Goal: Use online tool/utility

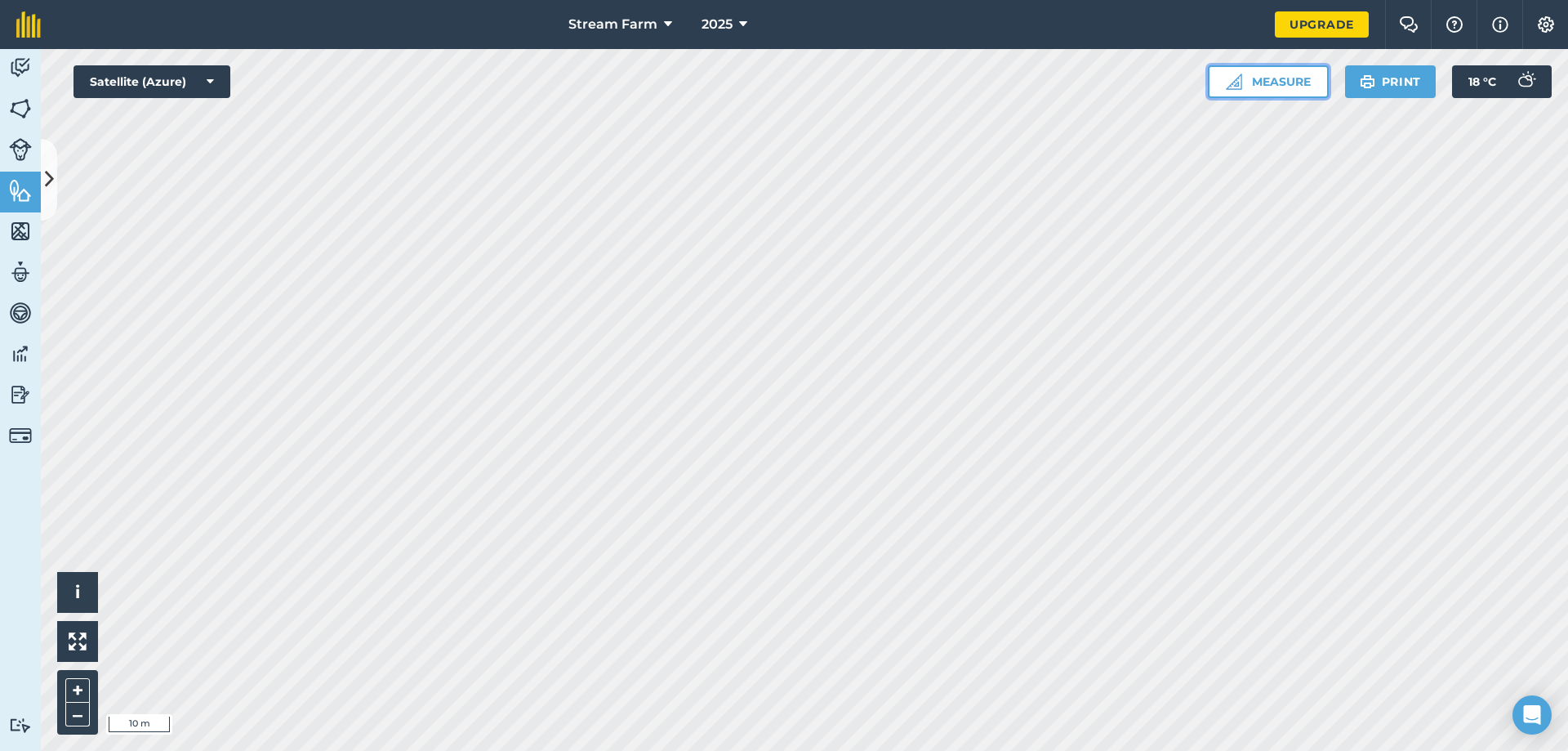
click at [1288, 75] on button "Measure" at bounding box center [1269, 81] width 121 height 33
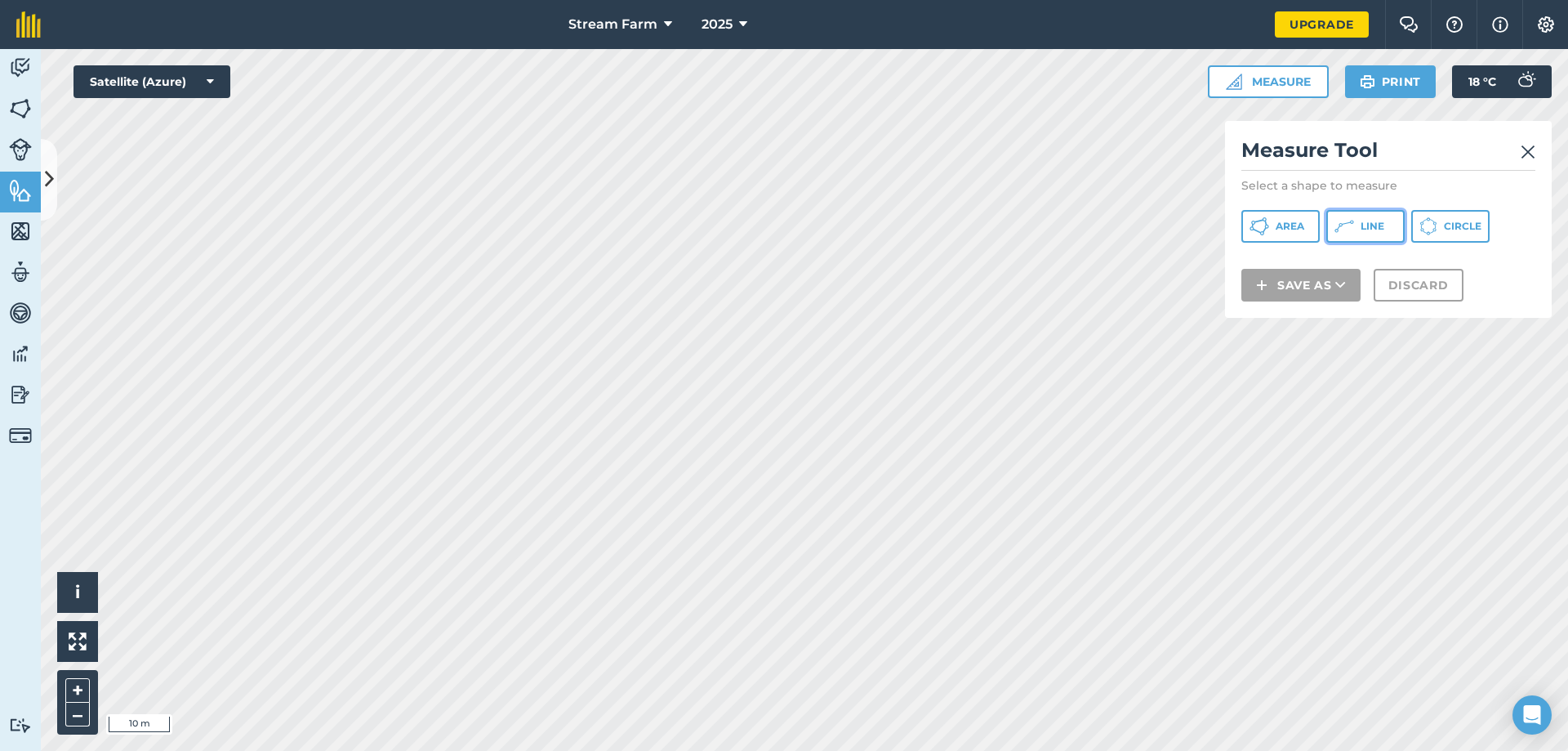
click at [1369, 224] on span "Line" at bounding box center [1372, 226] width 24 height 13
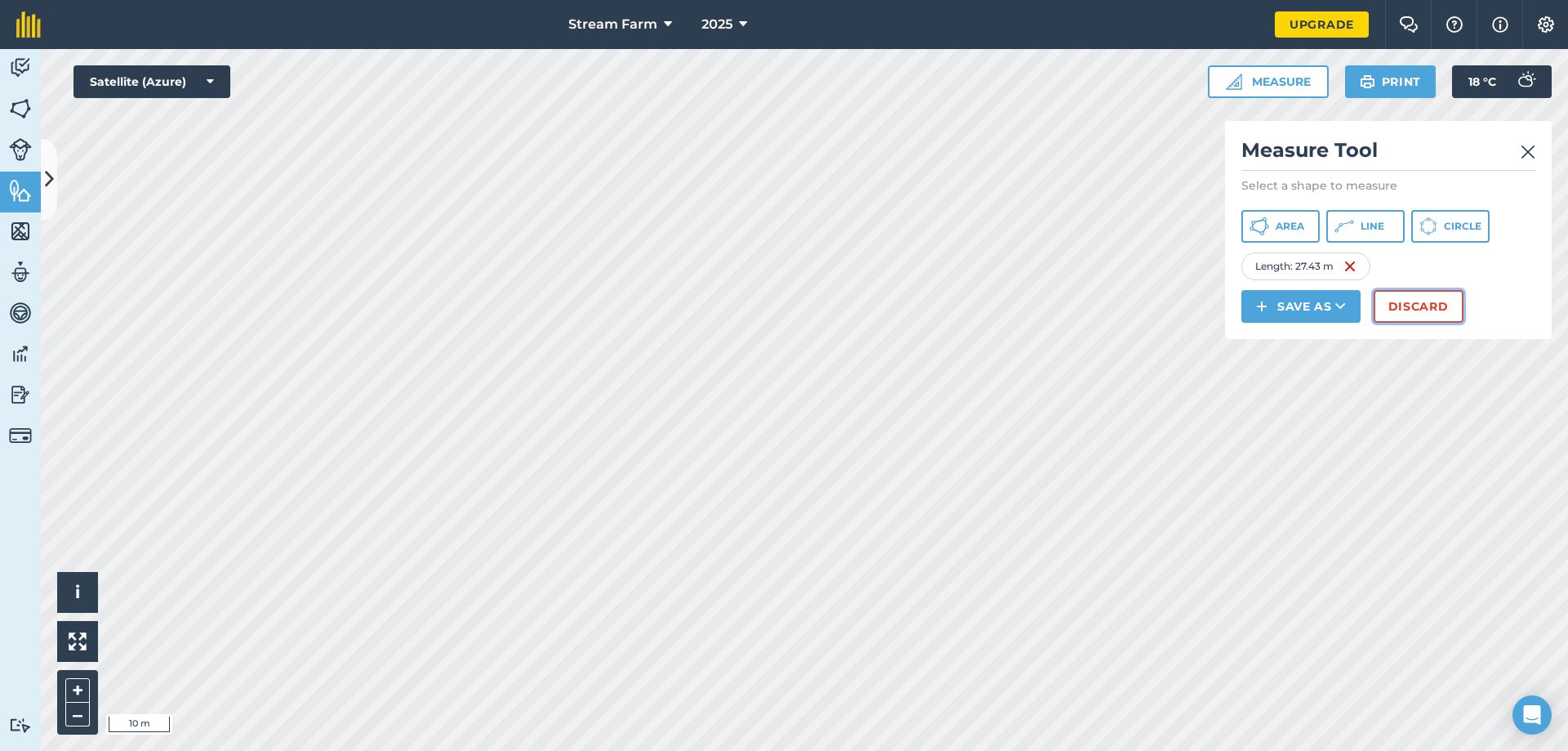
click at [1428, 312] on button "Discard" at bounding box center [1418, 306] width 89 height 33
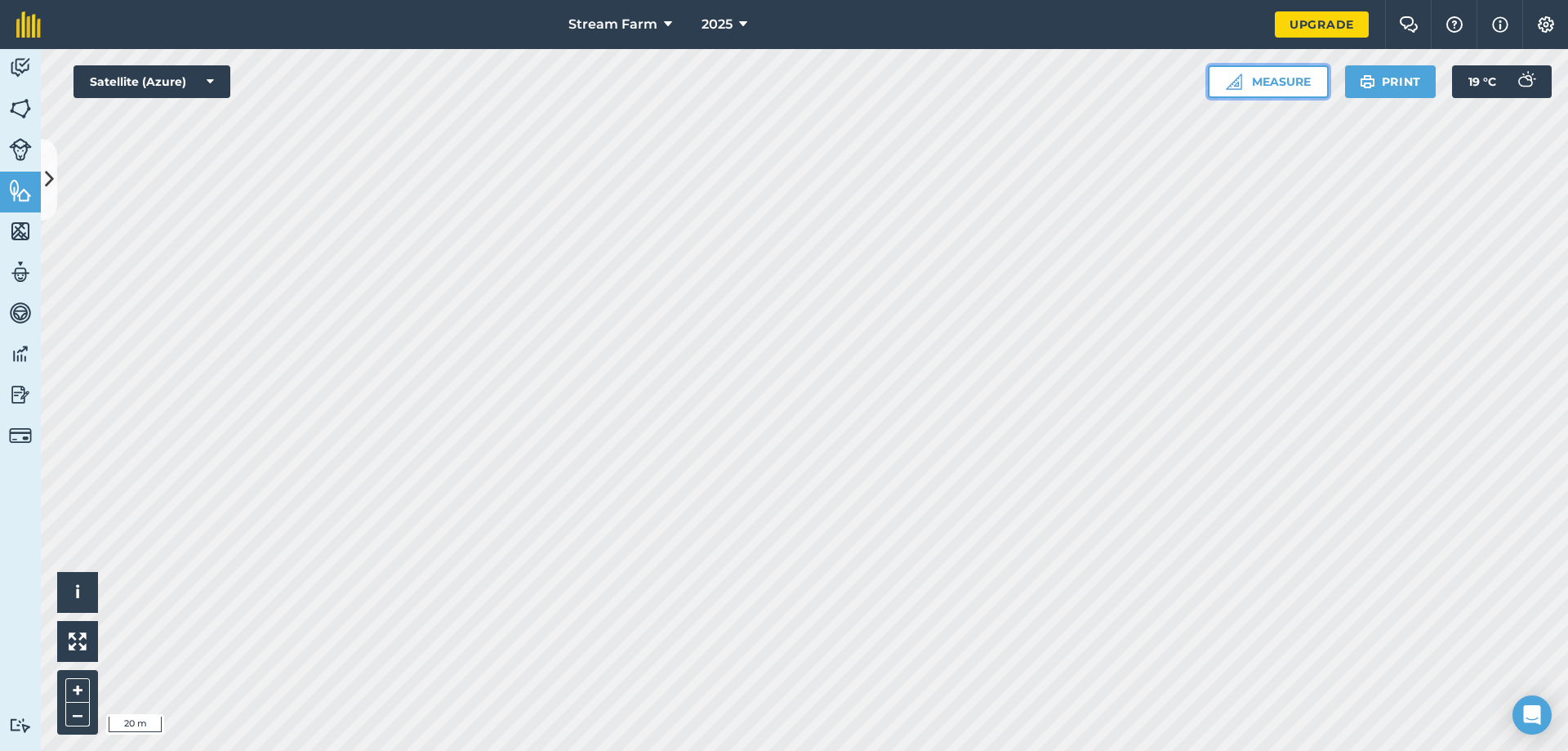
click at [1301, 76] on button "Measure" at bounding box center [1269, 81] width 121 height 33
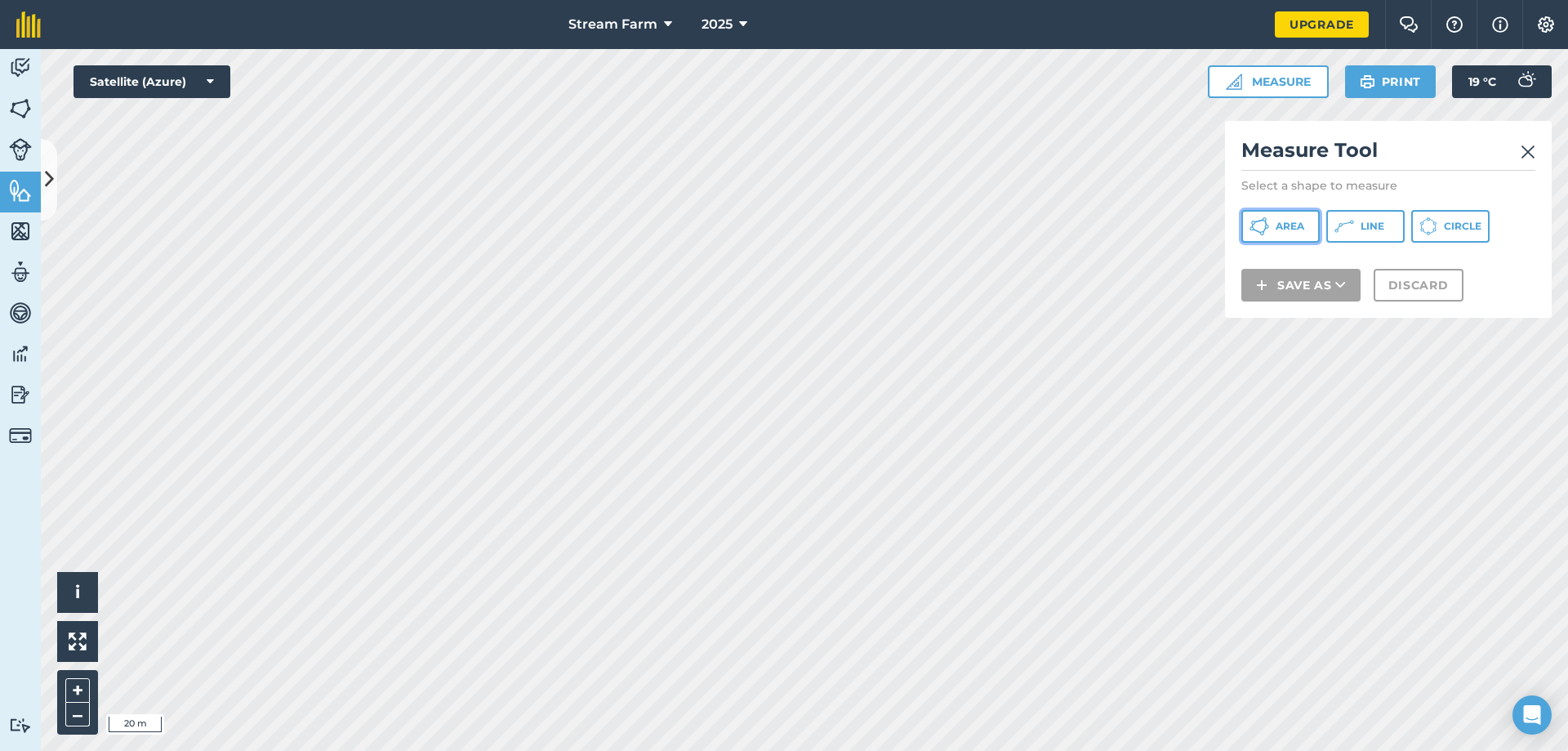
click at [1295, 219] on button "Area" at bounding box center [1280, 226] width 78 height 33
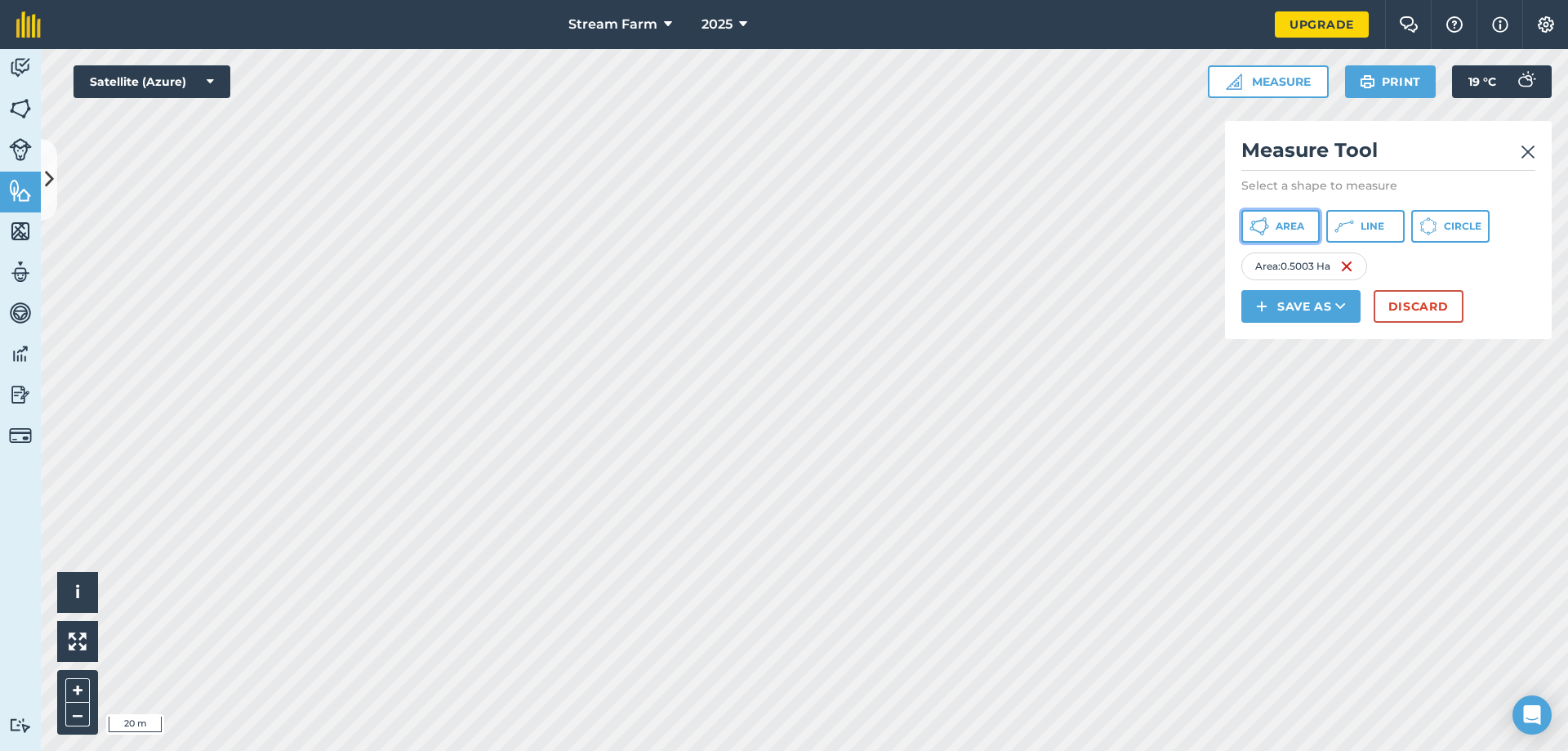
click at [1286, 236] on button "Area" at bounding box center [1280, 226] width 78 height 33
click at [1525, 155] on img at bounding box center [1528, 152] width 15 height 20
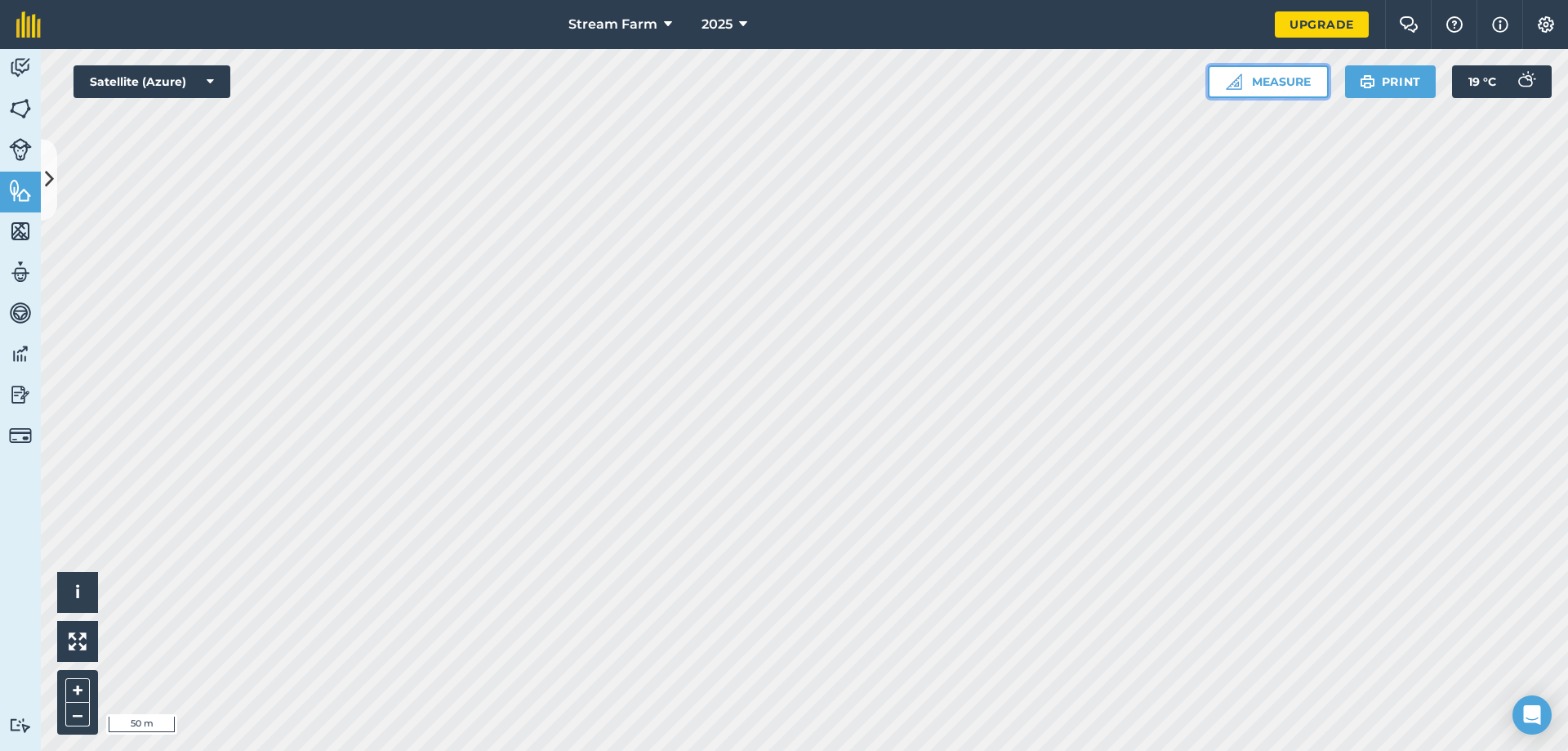
click at [1272, 96] on button "Measure" at bounding box center [1269, 81] width 121 height 33
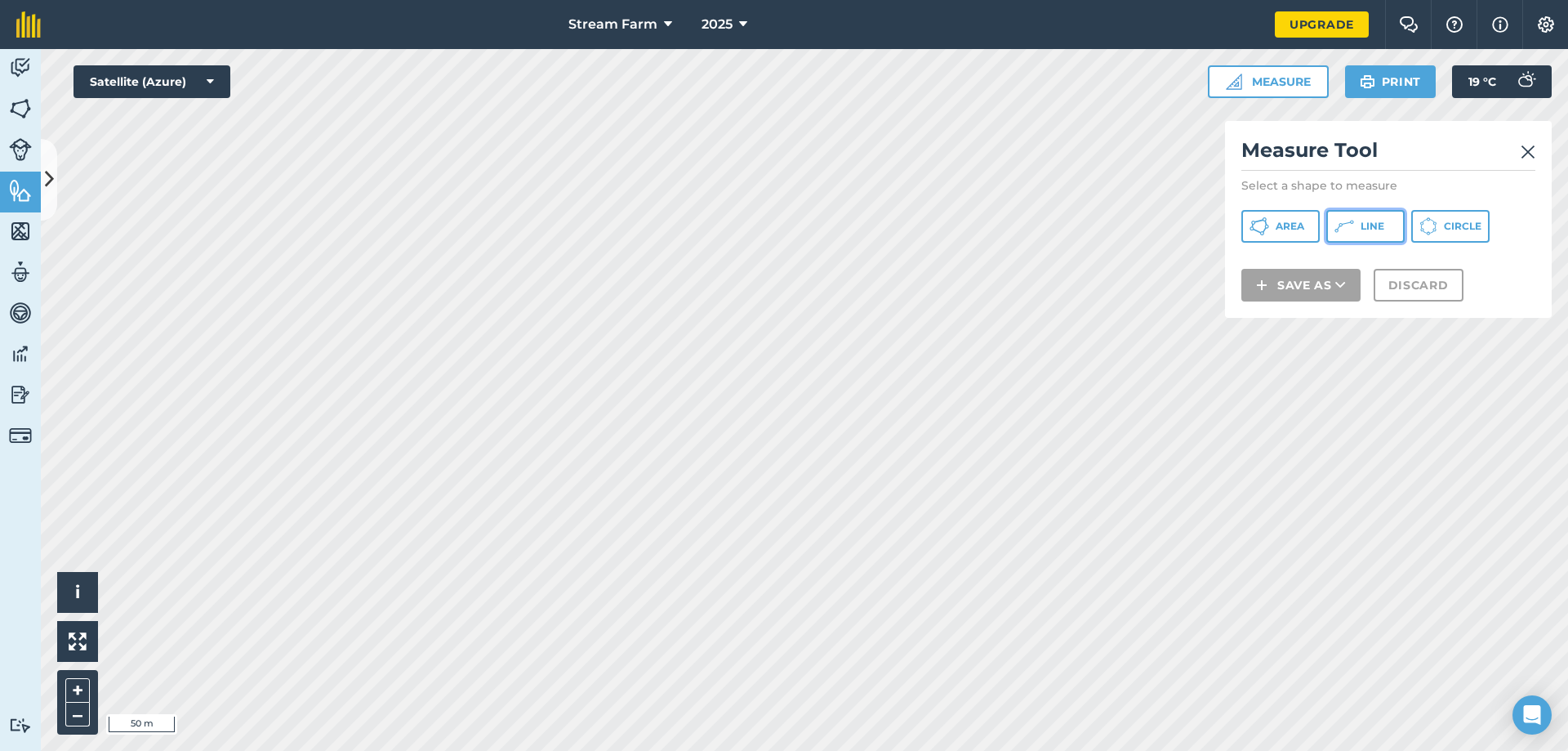
click at [1344, 225] on icon at bounding box center [1344, 226] width 20 height 20
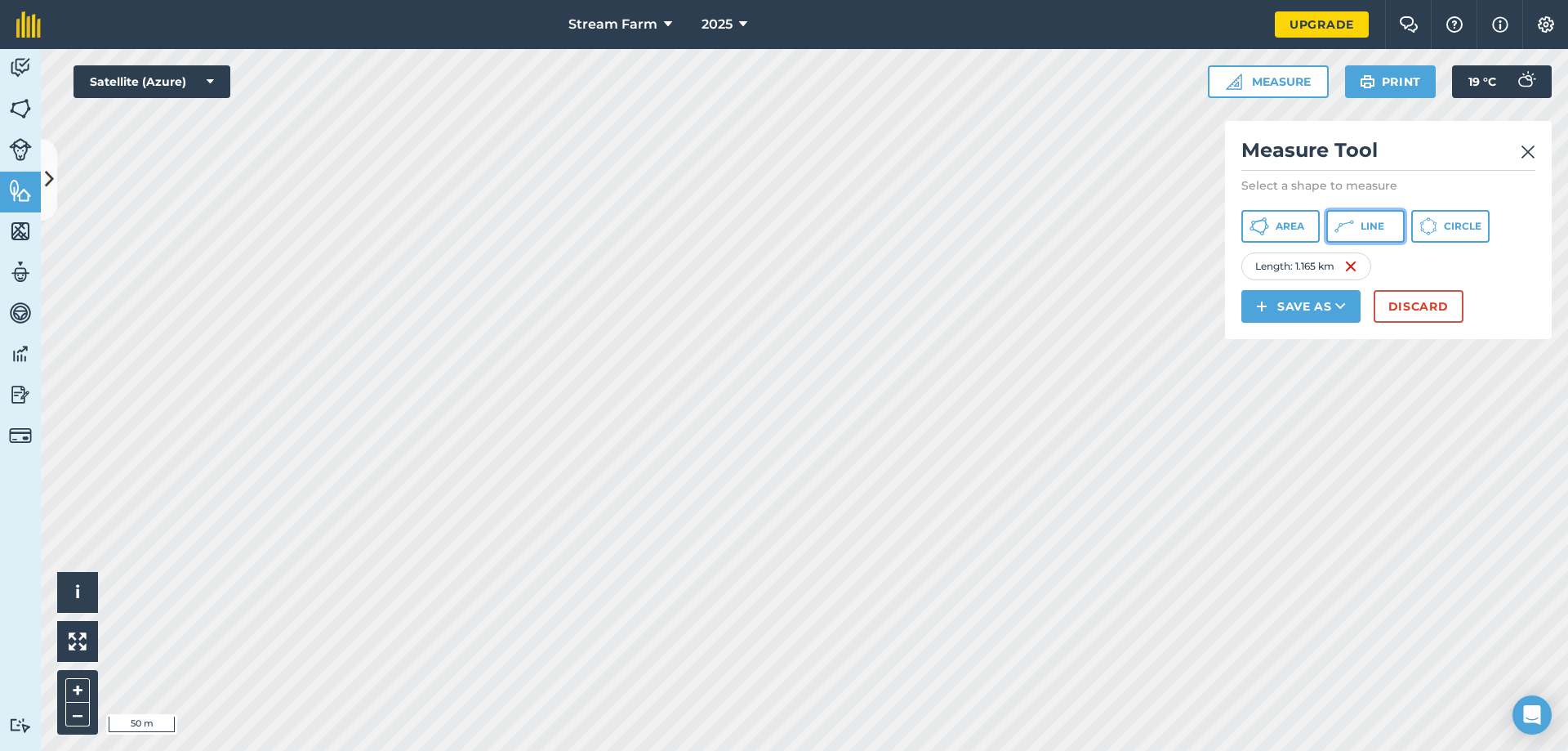
click at [1387, 214] on button "Line" at bounding box center [1365, 226] width 78 height 33
